Goal: Information Seeking & Learning: Check status

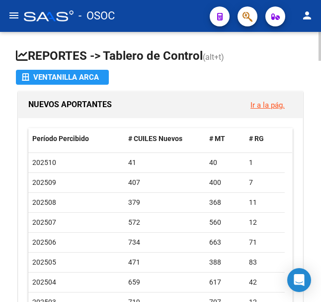
click at [205, 73] on app-file-import-inline "Ventanilla ARCA" at bounding box center [161, 77] width 290 height 15
click at [255, 15] on button "button" at bounding box center [248, 16] width 20 height 20
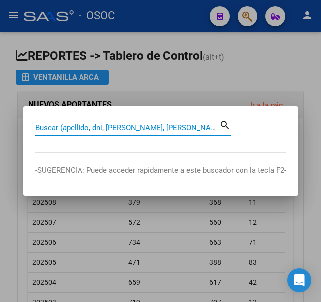
paste input "30431304"
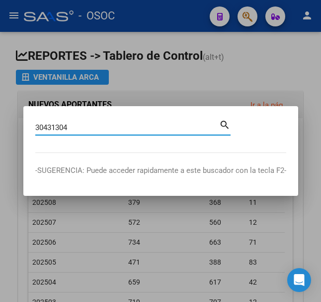
click at [227, 132] on div "search" at bounding box center [224, 125] width 11 height 14
click at [228, 129] on mat-icon "search" at bounding box center [224, 124] width 11 height 12
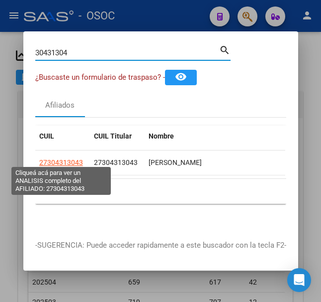
click at [73, 158] on span "27304313043" at bounding box center [61, 162] width 44 height 8
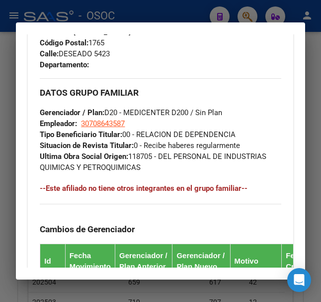
scroll to position [746, 0]
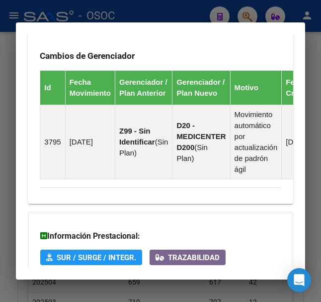
click at [128, 242] on h3 "Información Prestacional:" at bounding box center [160, 236] width 240 height 12
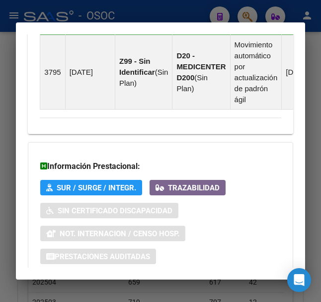
scroll to position [901, 0]
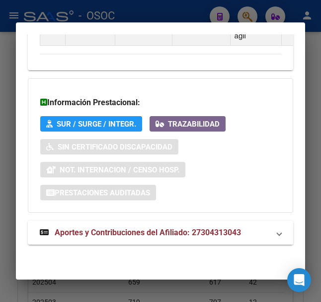
click at [117, 223] on mat-expansion-panel-header "Aportes y Contribuciones del Afiliado: 27304313043" at bounding box center [160, 232] width 265 height 24
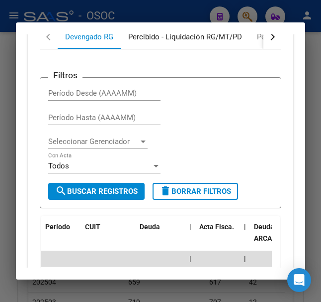
click at [147, 42] on div "Percibido - Liquidación RG/MT/PD" at bounding box center [185, 36] width 114 height 11
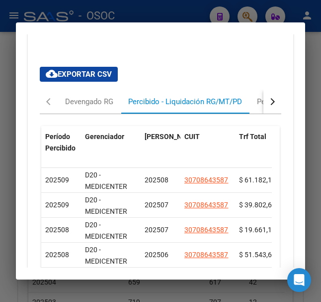
scroll to position [1132, 0]
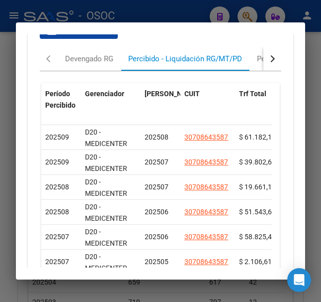
click at [16, 117] on mat-dialog-content "Análisis Afiliado - CUIL: 27304313043 DATOS PADRÓN ÁGIL: [PERSON_NAME] | ACTIVO…" at bounding box center [160, 150] width 289 height 232
click at [12, 115] on div at bounding box center [160, 151] width 321 height 302
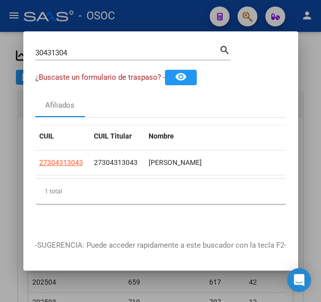
click at [92, 43] on div "30431304 Buscar (apellido, dni, [PERSON_NAME], [PERSON_NAME], cuit, obra social…" at bounding box center [133, 51] width 196 height 17
click at [92, 50] on input "30431304" at bounding box center [127, 52] width 184 height 9
paste input "25867631"
click at [176, 84] on mat-dialog-content "25867631 Buscar (apellido, dni, cuil, nro traspaso, cuit, obra social) search ¿…" at bounding box center [160, 135] width 275 height 184
click at [180, 81] on button "remove_red_eye" at bounding box center [181, 77] width 32 height 15
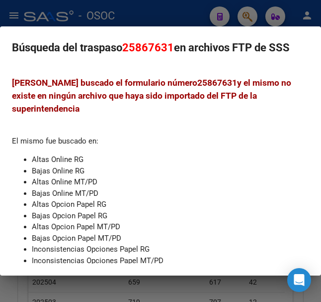
click at [169, 21] on div at bounding box center [160, 151] width 321 height 302
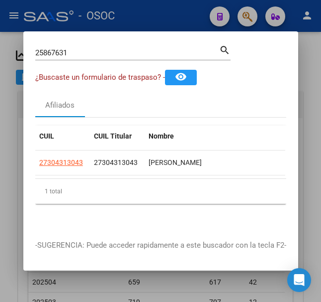
click at [75, 57] on div "25867631 Buscar (apellido, dni, [PERSON_NAME], [PERSON_NAME], cuit, obra social…" at bounding box center [133, 56] width 196 height 26
click at [78, 53] on input "25867631" at bounding box center [127, 52] width 184 height 9
paste input "25867631"
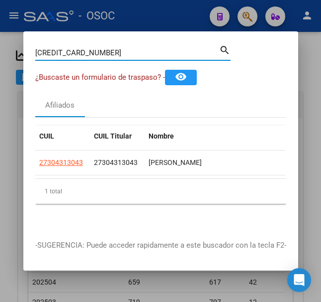
paste input
type input "25867631"
click at [79, 158] on span "24258676315" at bounding box center [61, 162] width 44 height 8
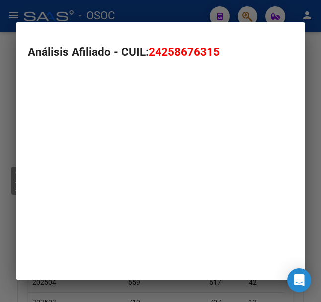
type textarea "24258676315"
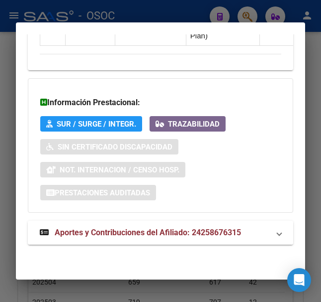
scroll to position [931, 0]
click at [116, 232] on span "Aportes y Contribuciones del Afiliado: 24258676315" at bounding box center [148, 231] width 187 height 9
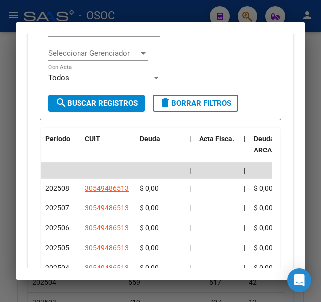
scroll to position [1202, 0]
